Goal: Information Seeking & Learning: Learn about a topic

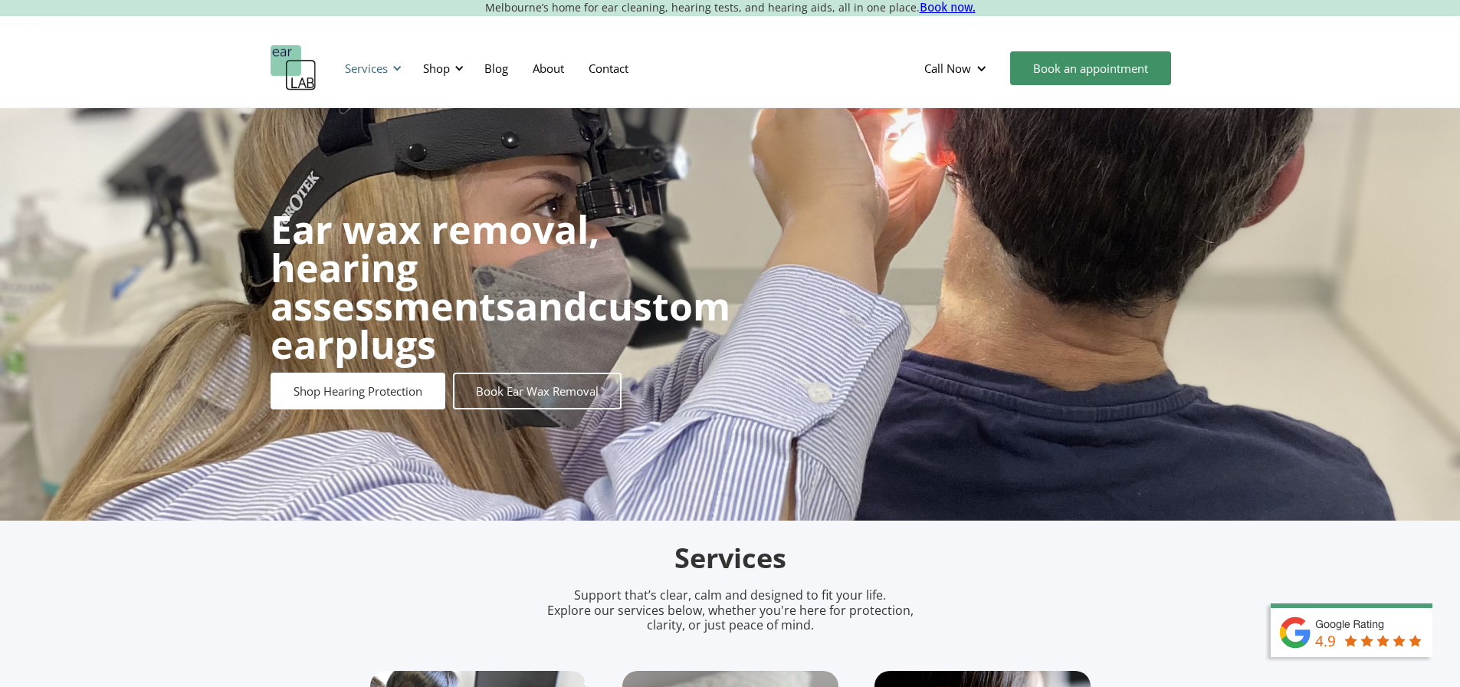
click at [388, 65] on div "Services" at bounding box center [371, 68] width 70 height 46
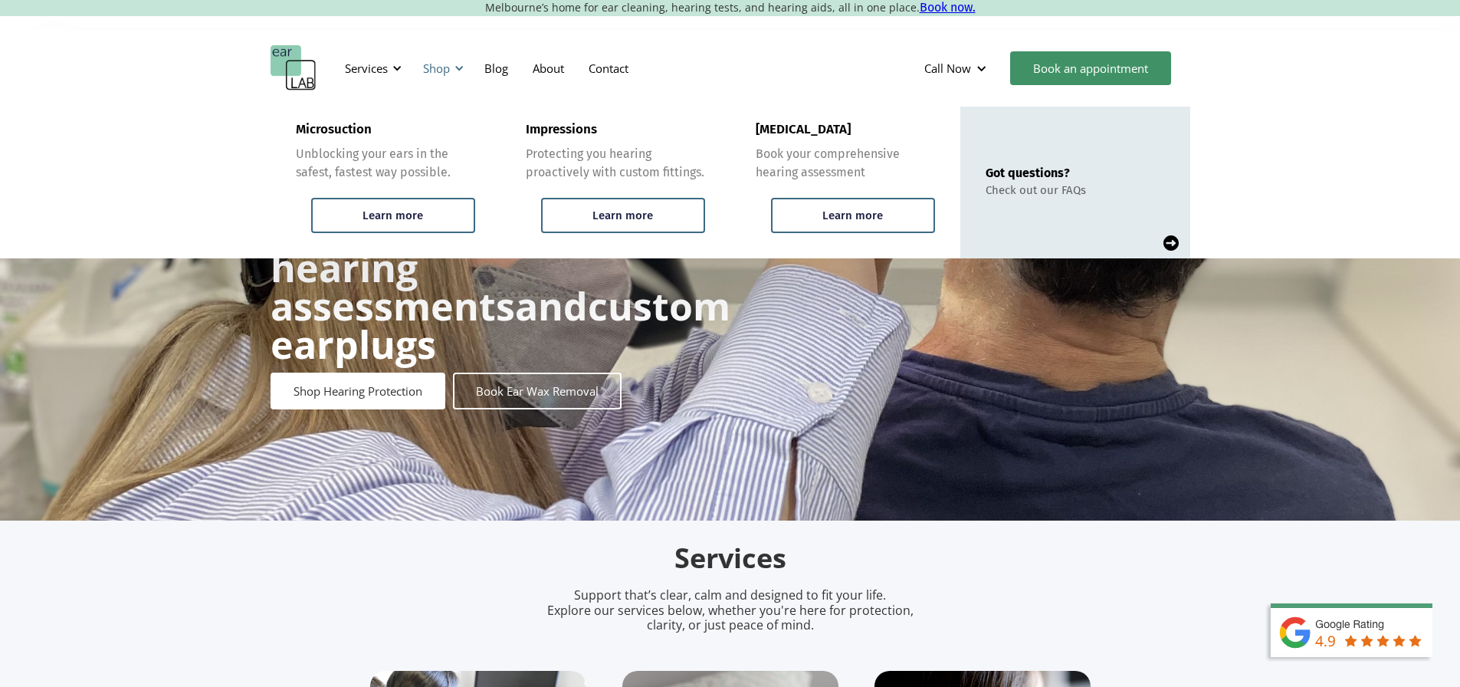
click at [455, 58] on div "Shop" at bounding box center [441, 68] width 54 height 46
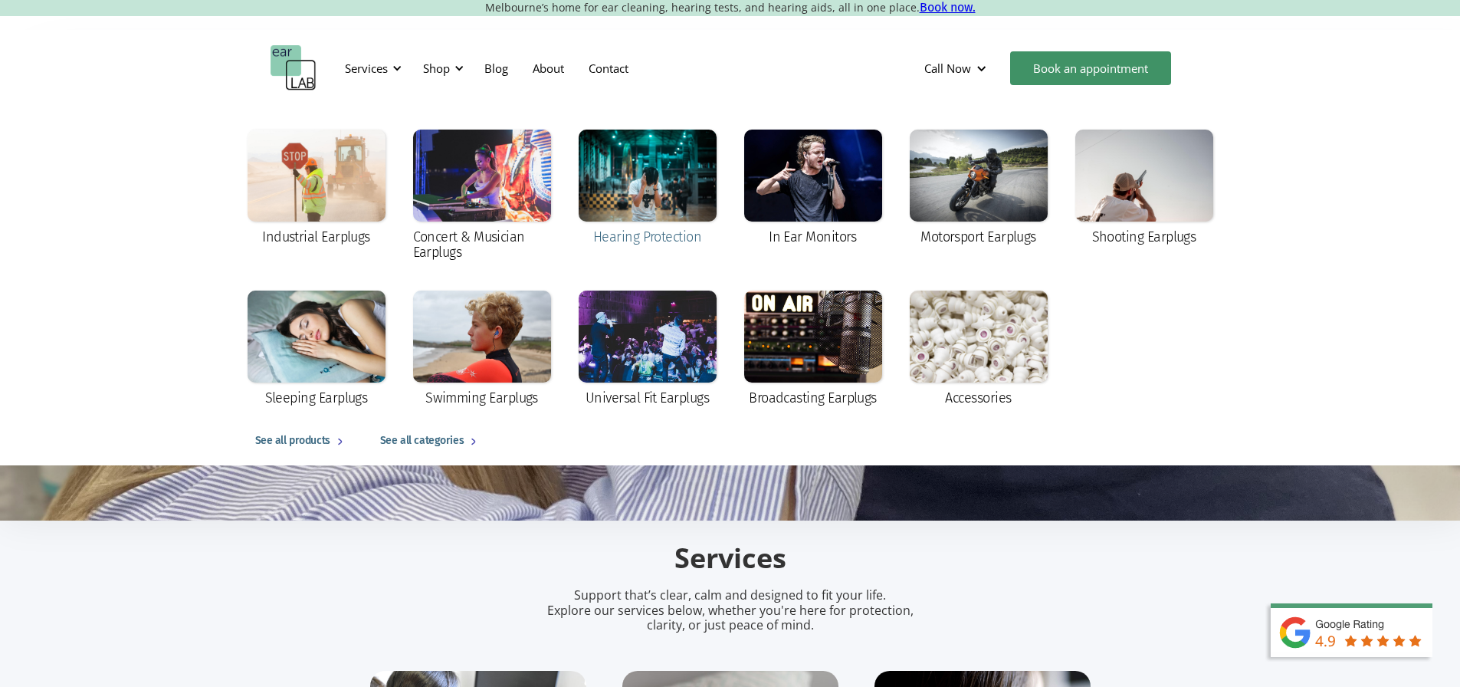
click at [674, 215] on div at bounding box center [648, 175] width 138 height 92
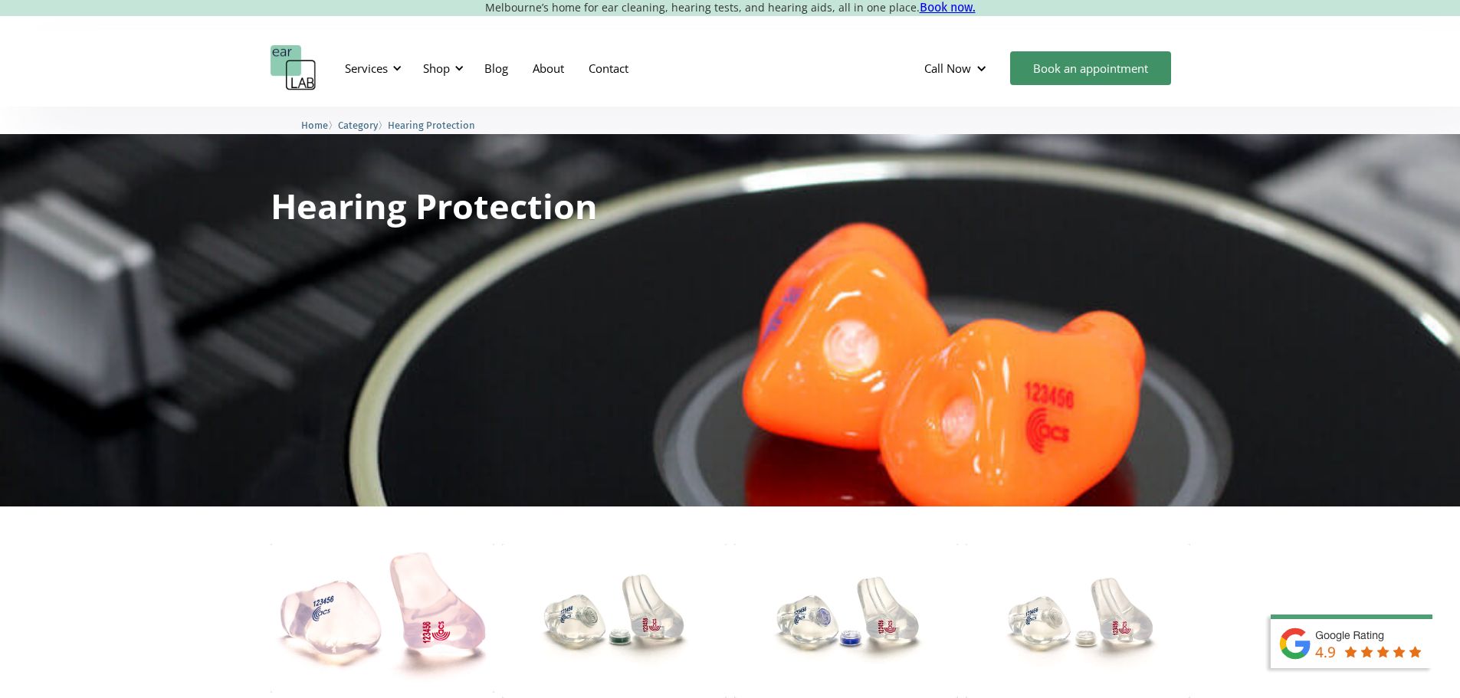
click at [359, 123] on span "Category" at bounding box center [358, 125] width 40 height 11
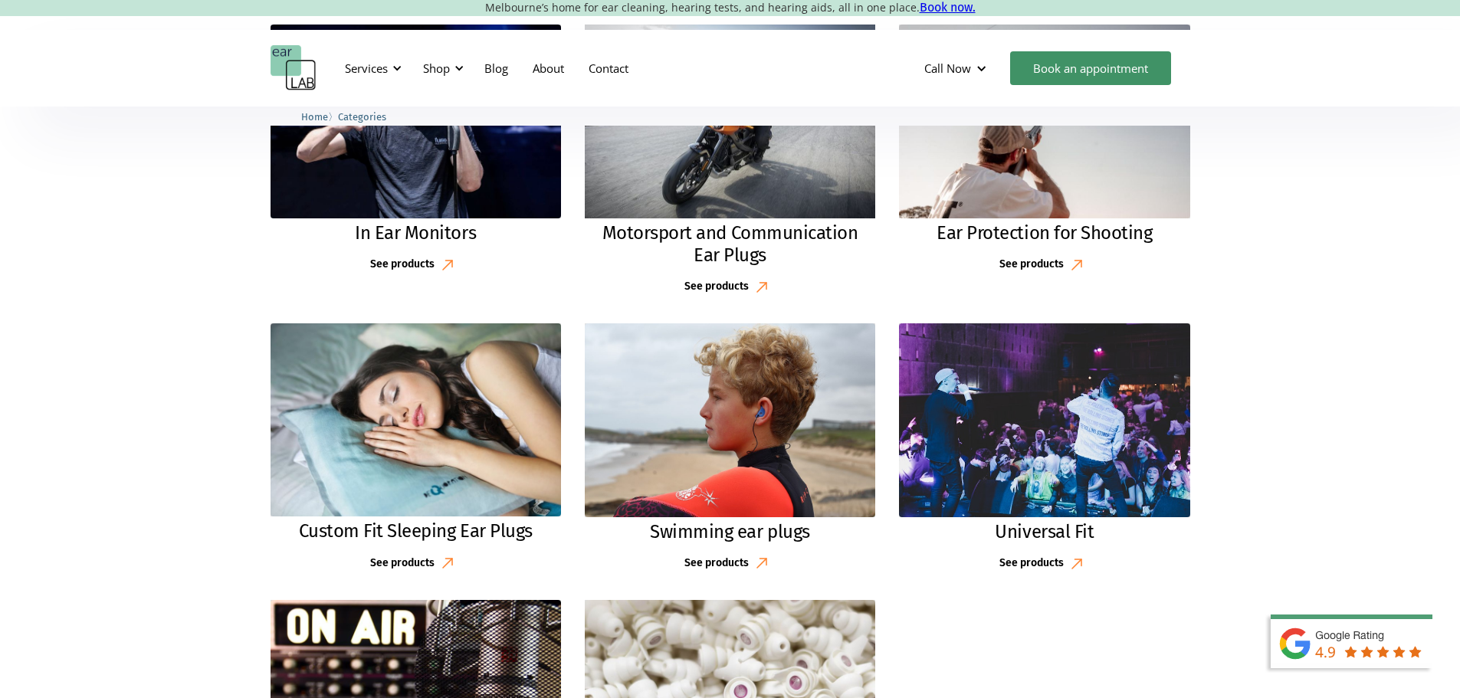
scroll to position [766, 0]
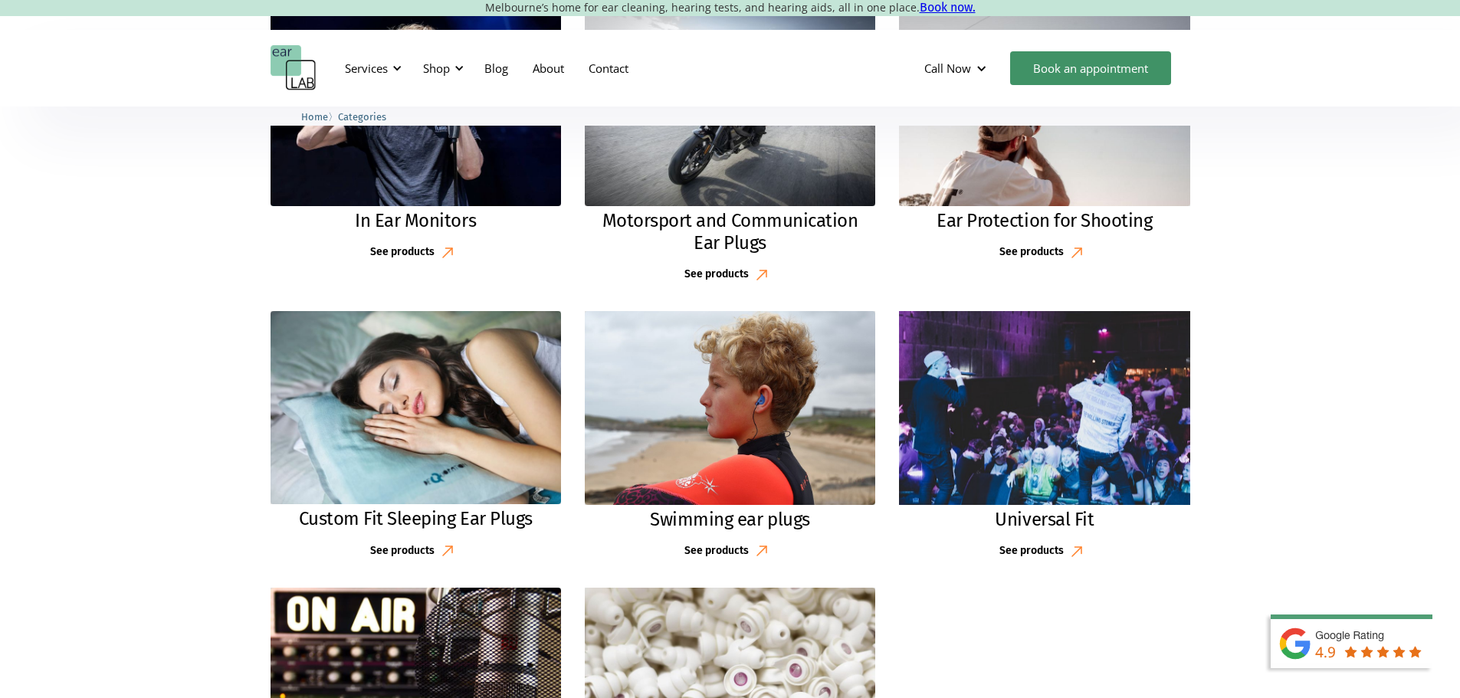
click at [1052, 457] on img at bounding box center [1044, 407] width 320 height 213
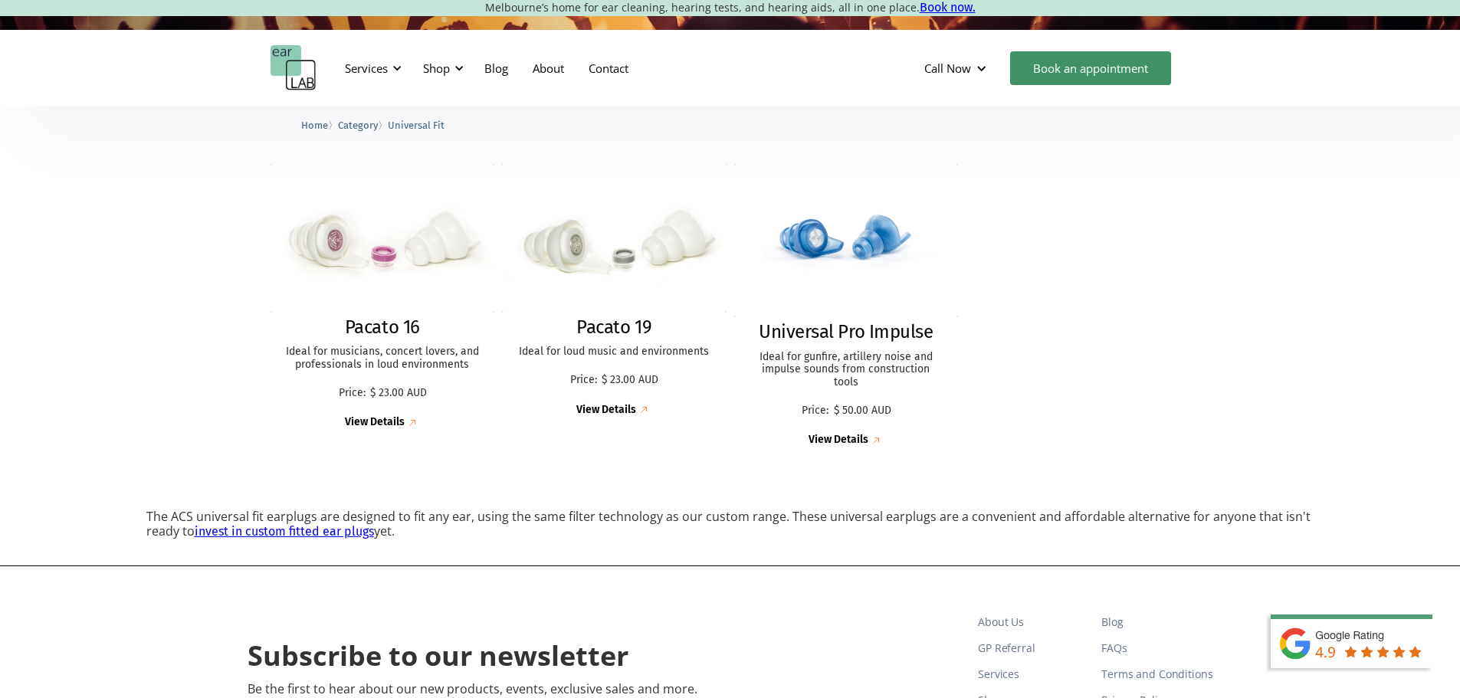
scroll to position [383, 0]
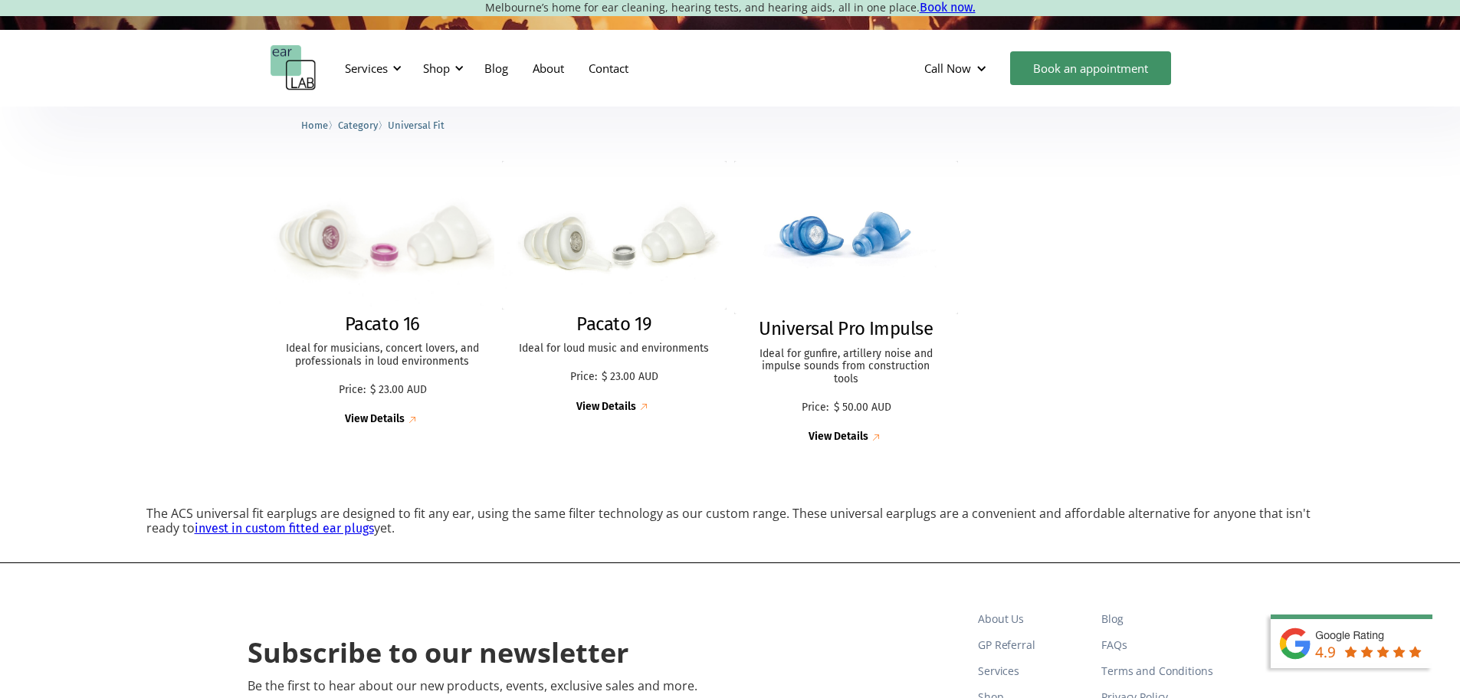
click at [382, 426] on div "View Details" at bounding box center [375, 419] width 60 height 13
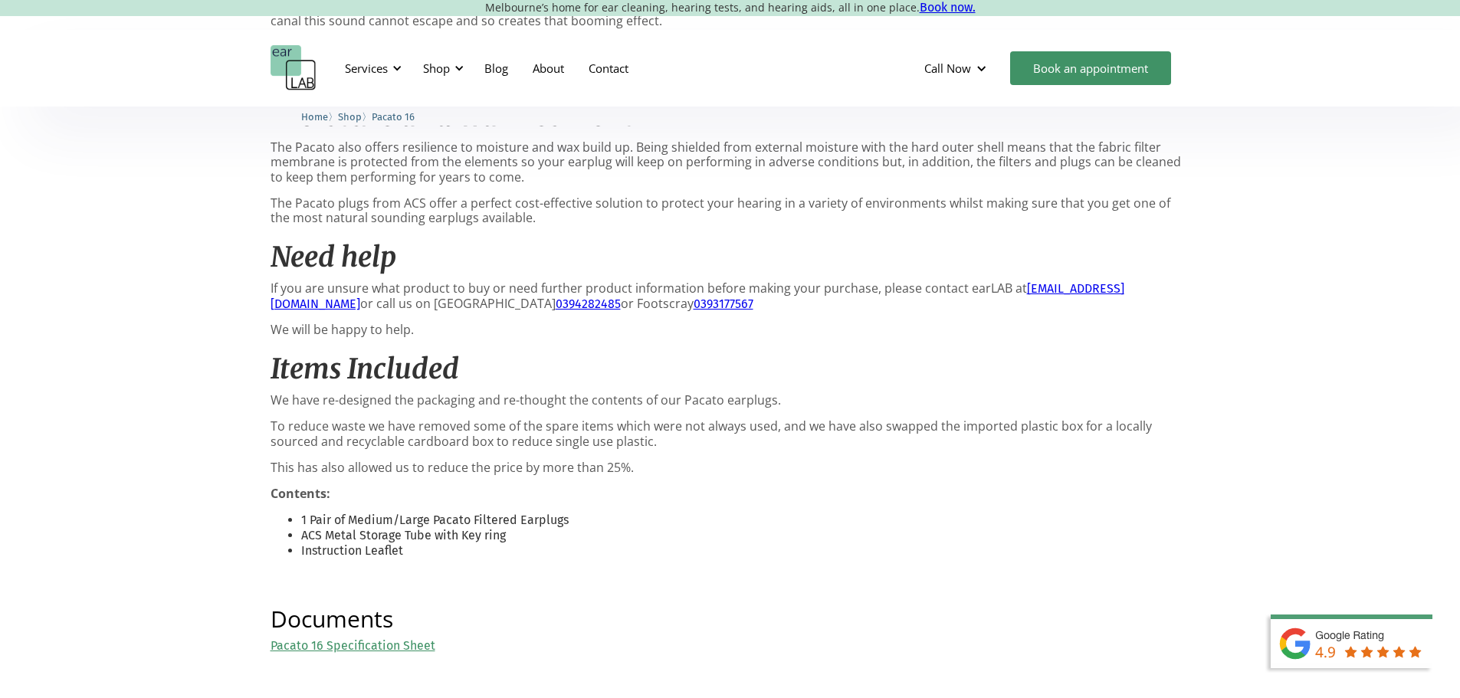
scroll to position [1149, 0]
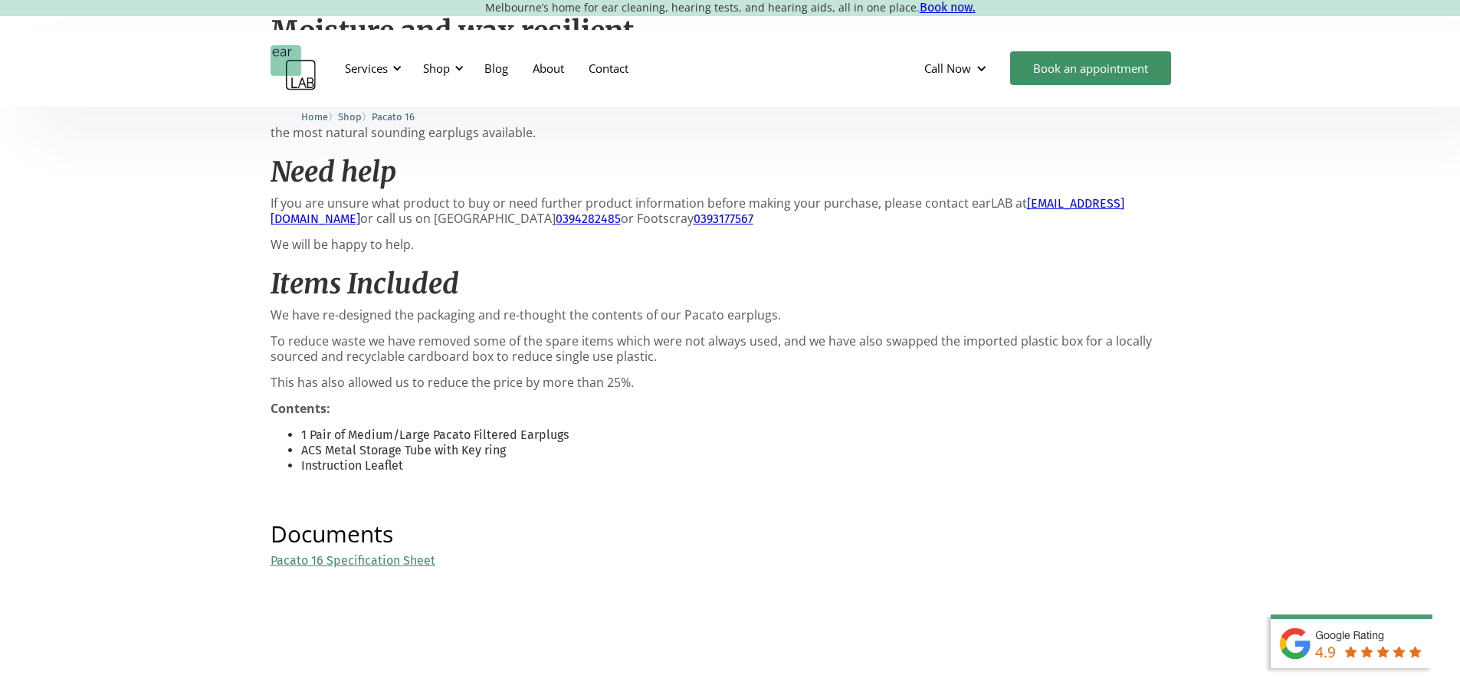
click at [426, 559] on link "Pacato 16 Specification Sheet" at bounding box center [352, 560] width 165 height 15
